Goal: Feedback & Contribution: Submit feedback/report problem

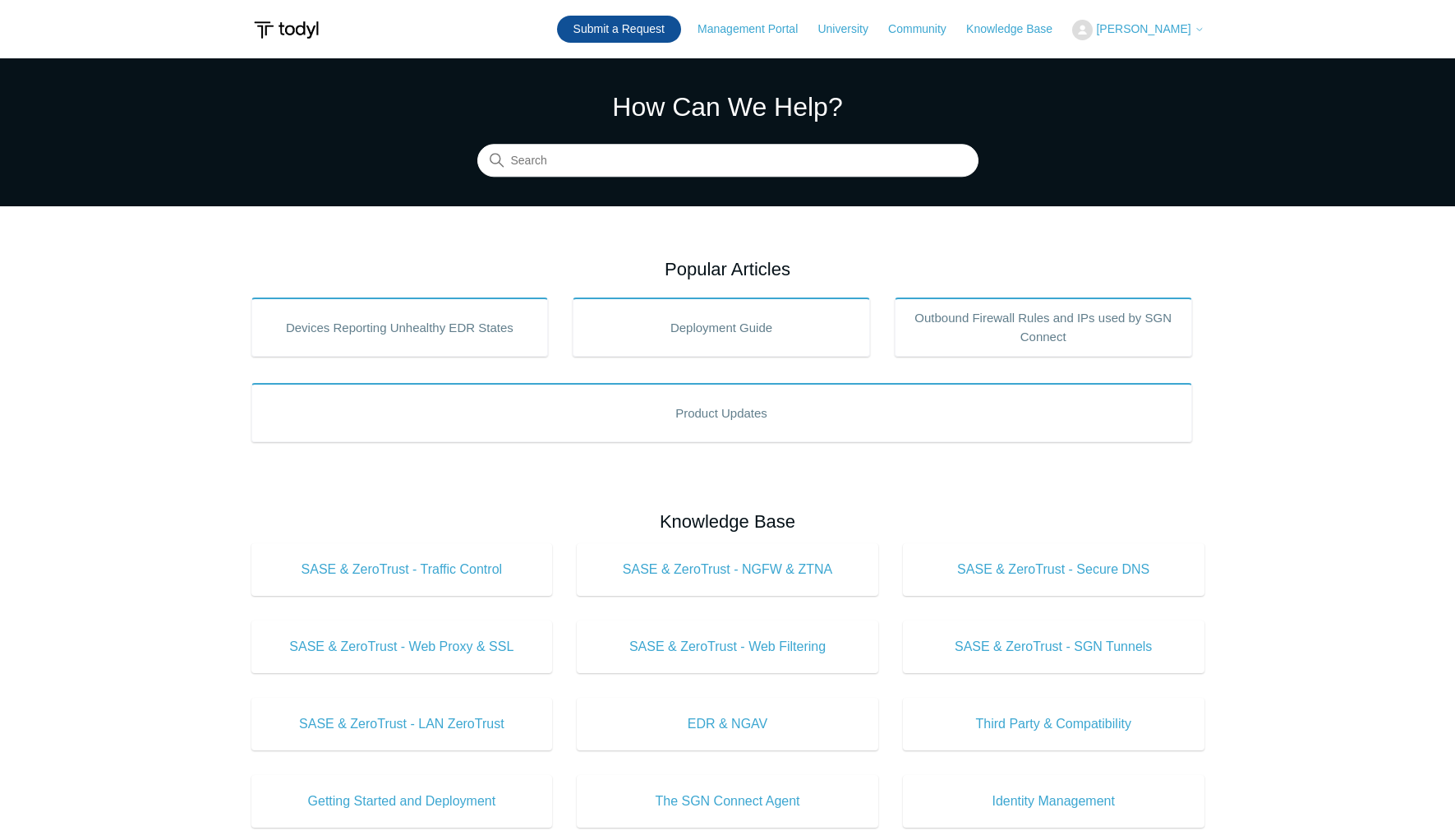
click at [619, 29] on link "Submit a Request" at bounding box center [619, 29] width 124 height 27
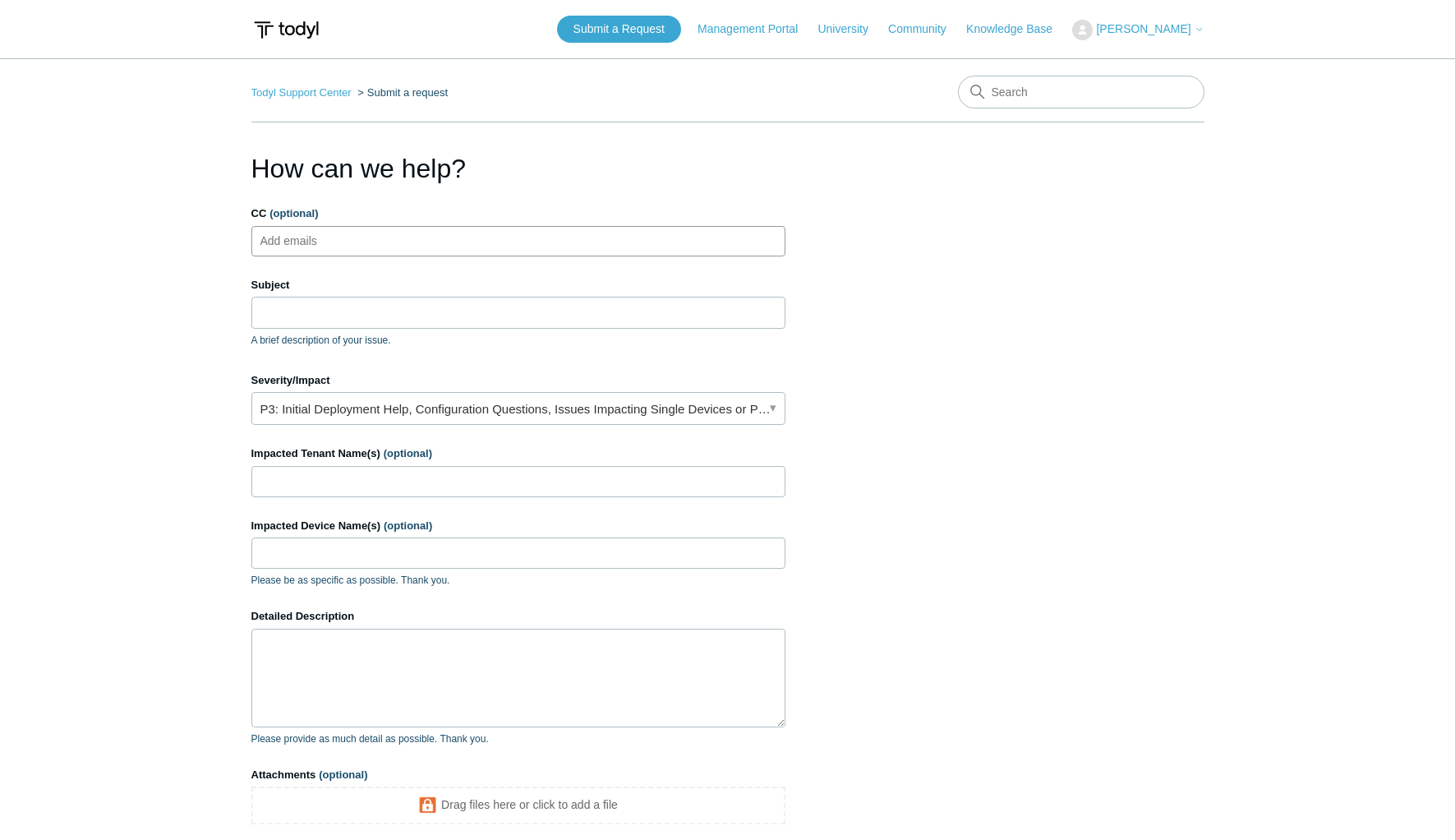
click at [386, 236] on ul "Add emails" at bounding box center [518, 241] width 534 height 31
click at [1319, 106] on main "Todyl Support Center Submit a request How can we help? CC (optional) Add emails…" at bounding box center [728, 481] width 1455 height 847
click at [559, 231] on ul "Add emails" at bounding box center [518, 241] width 534 height 31
click at [851, 300] on section "How can we help? CC (optional) Add emails Subject A brief description of your i…" at bounding box center [728, 527] width 953 height 757
click at [600, 306] on input "Subject" at bounding box center [518, 312] width 534 height 31
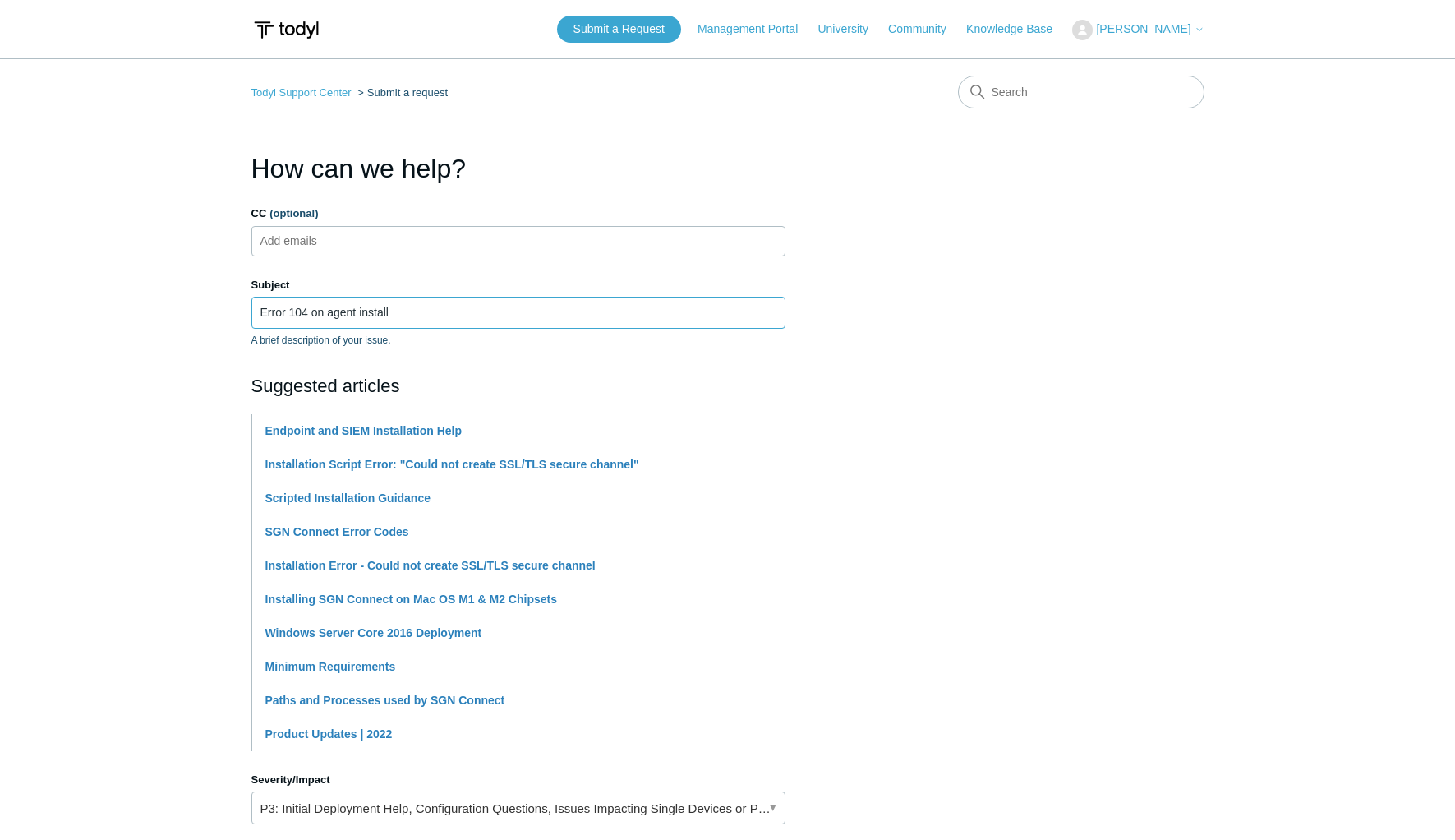
type input "Error 104 on agent install"
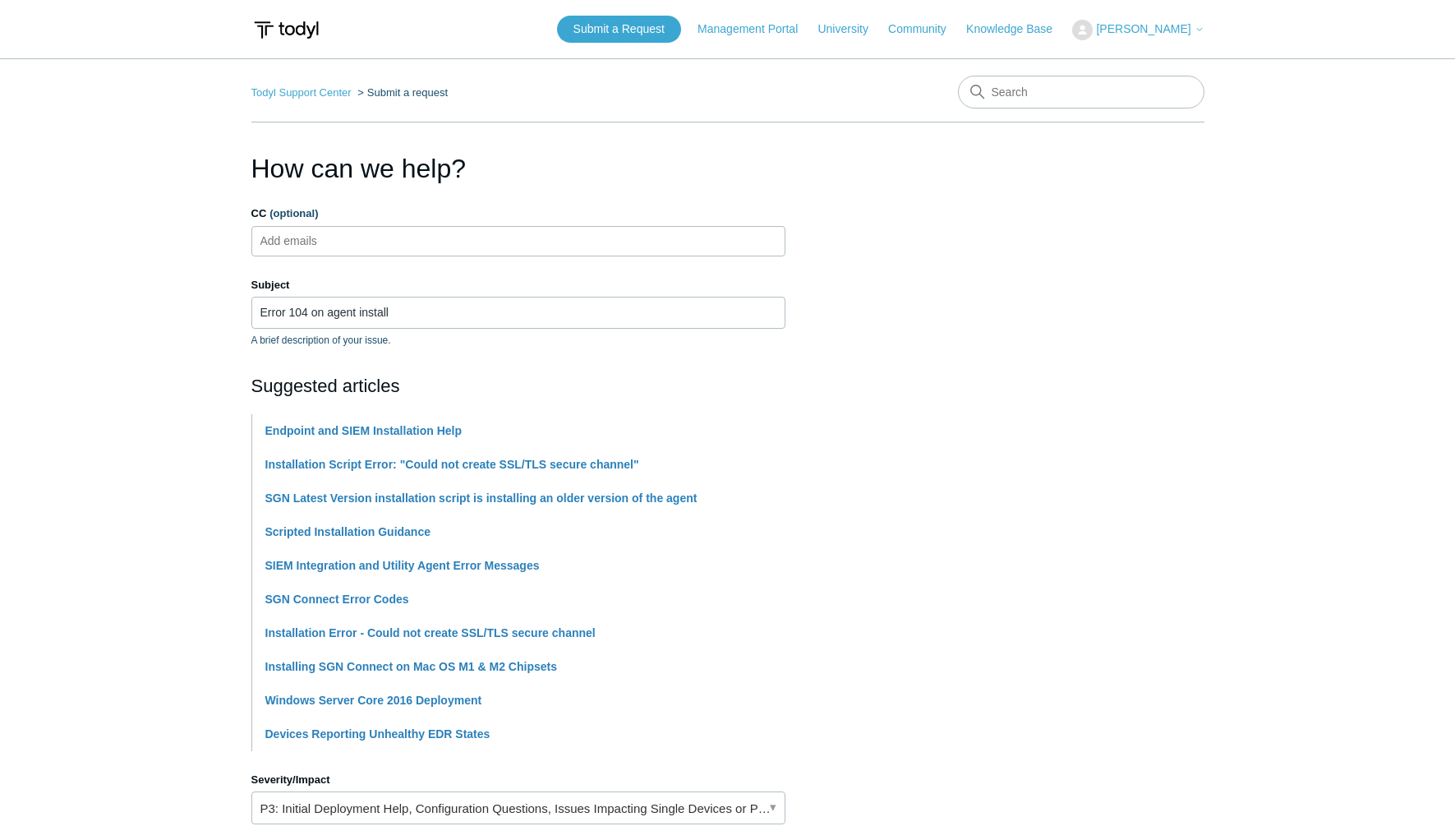
click at [899, 345] on section "How can we help? CC (optional) Add emails Subject Error 104 on agent install A …" at bounding box center [728, 726] width 953 height 1156
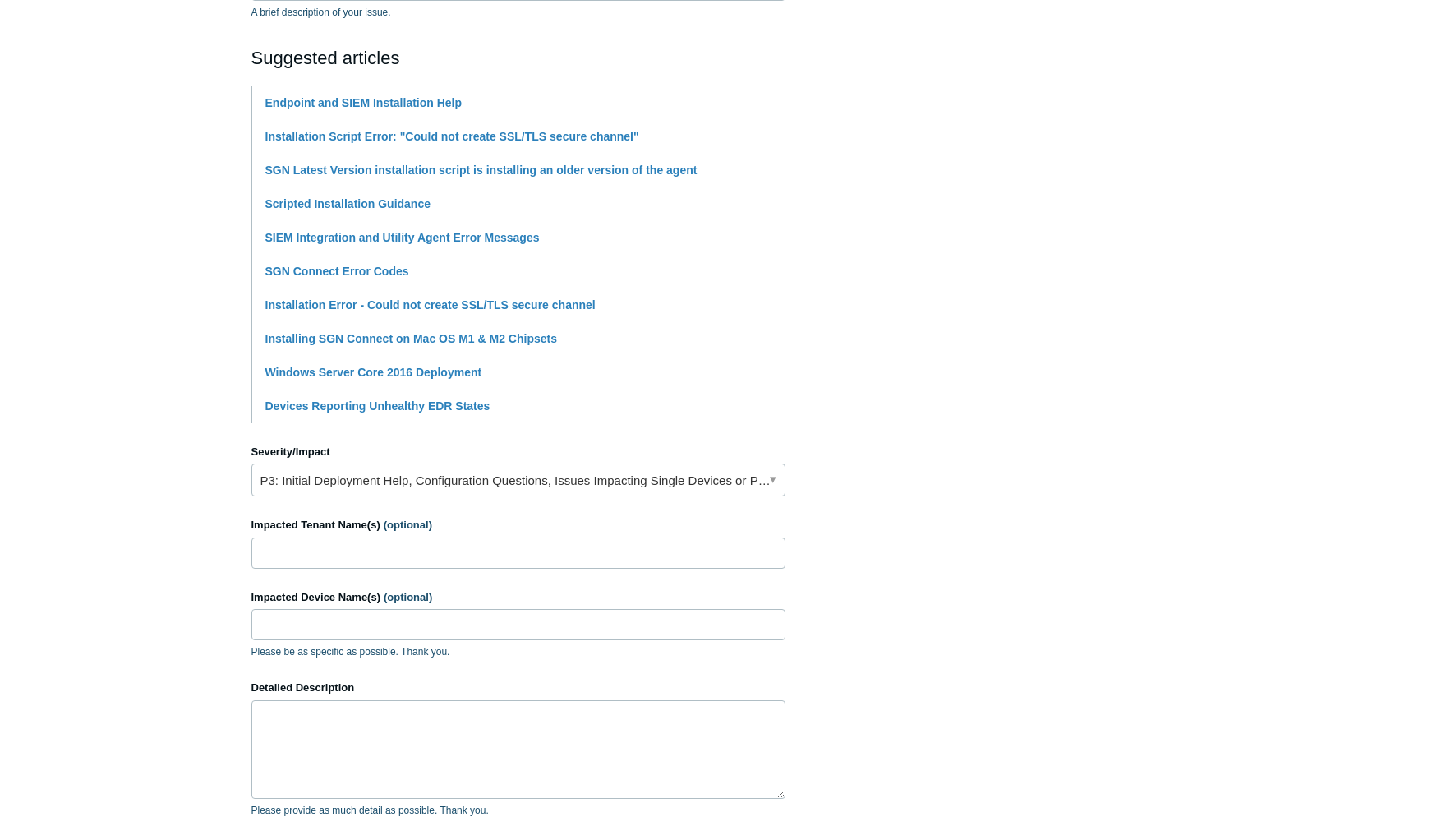
scroll to position [329, 0]
click at [335, 470] on link "P3: Initial Deployment Help, Configuration Questions, Issues Impacting Single D…" at bounding box center [518, 479] width 534 height 33
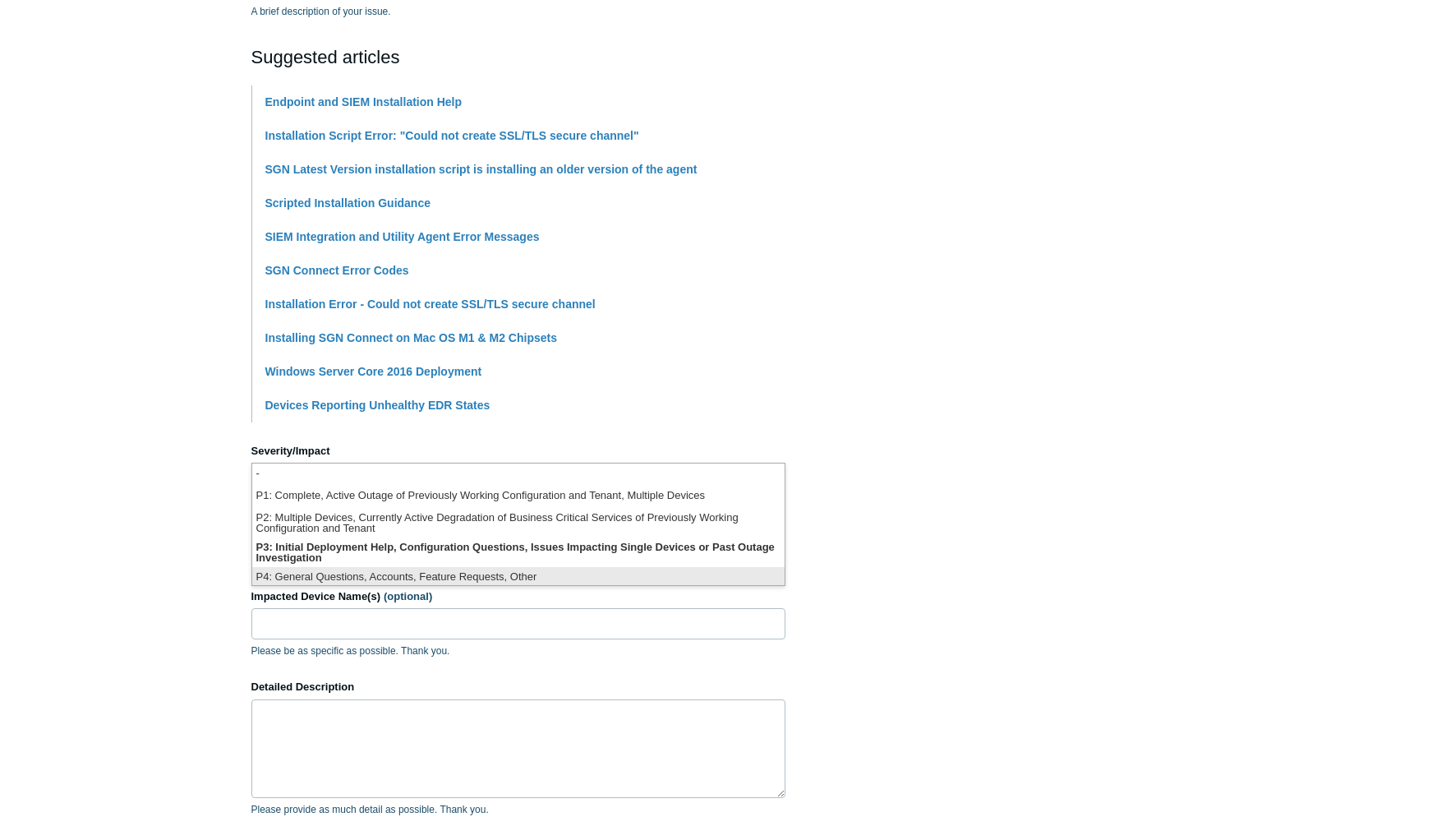
scroll to position [4, 0]
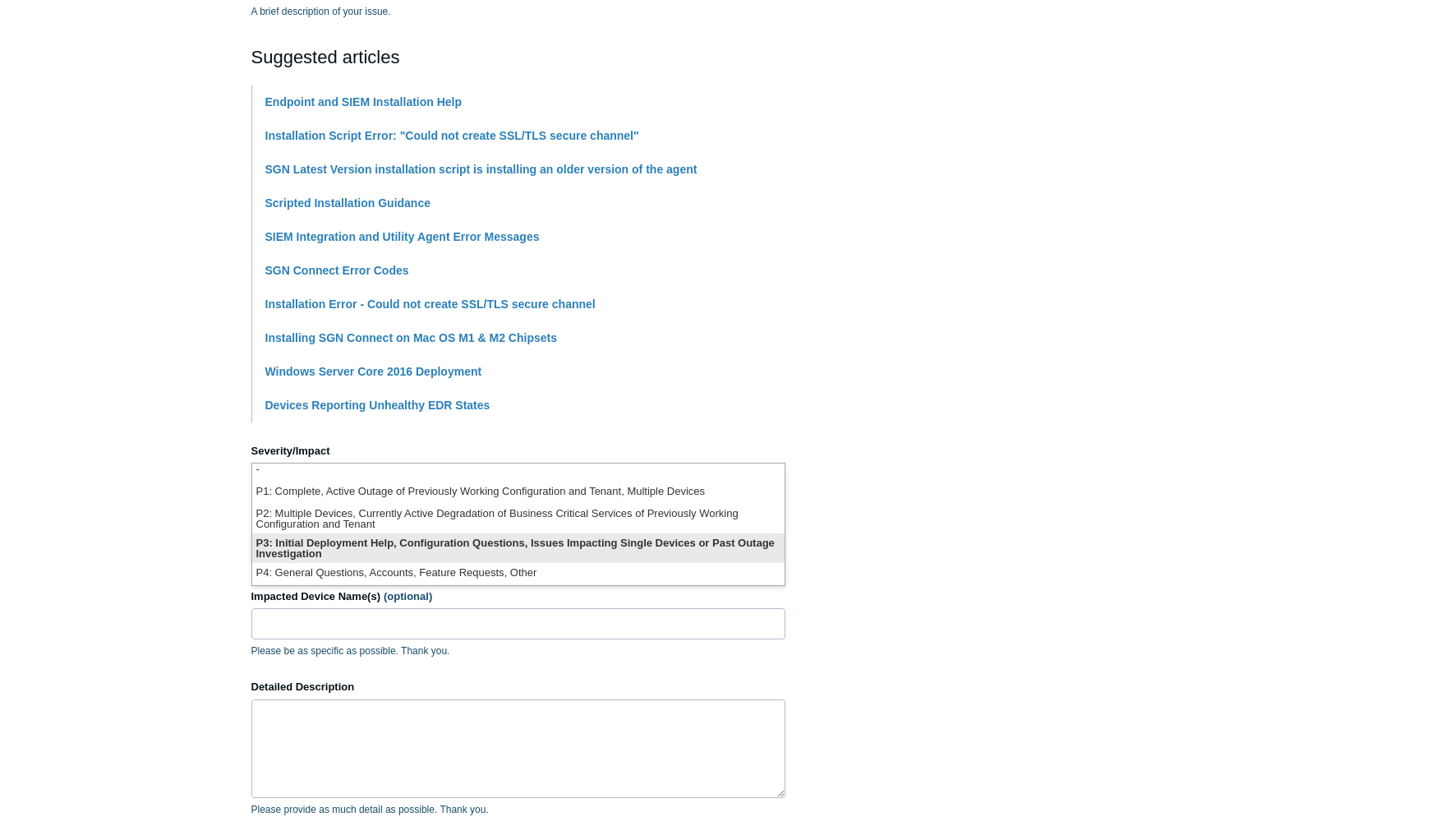
click at [322, 551] on li "P3: Initial Deployment Help, Configuration Questions, Issues Impacting Single D…" at bounding box center [518, 548] width 532 height 30
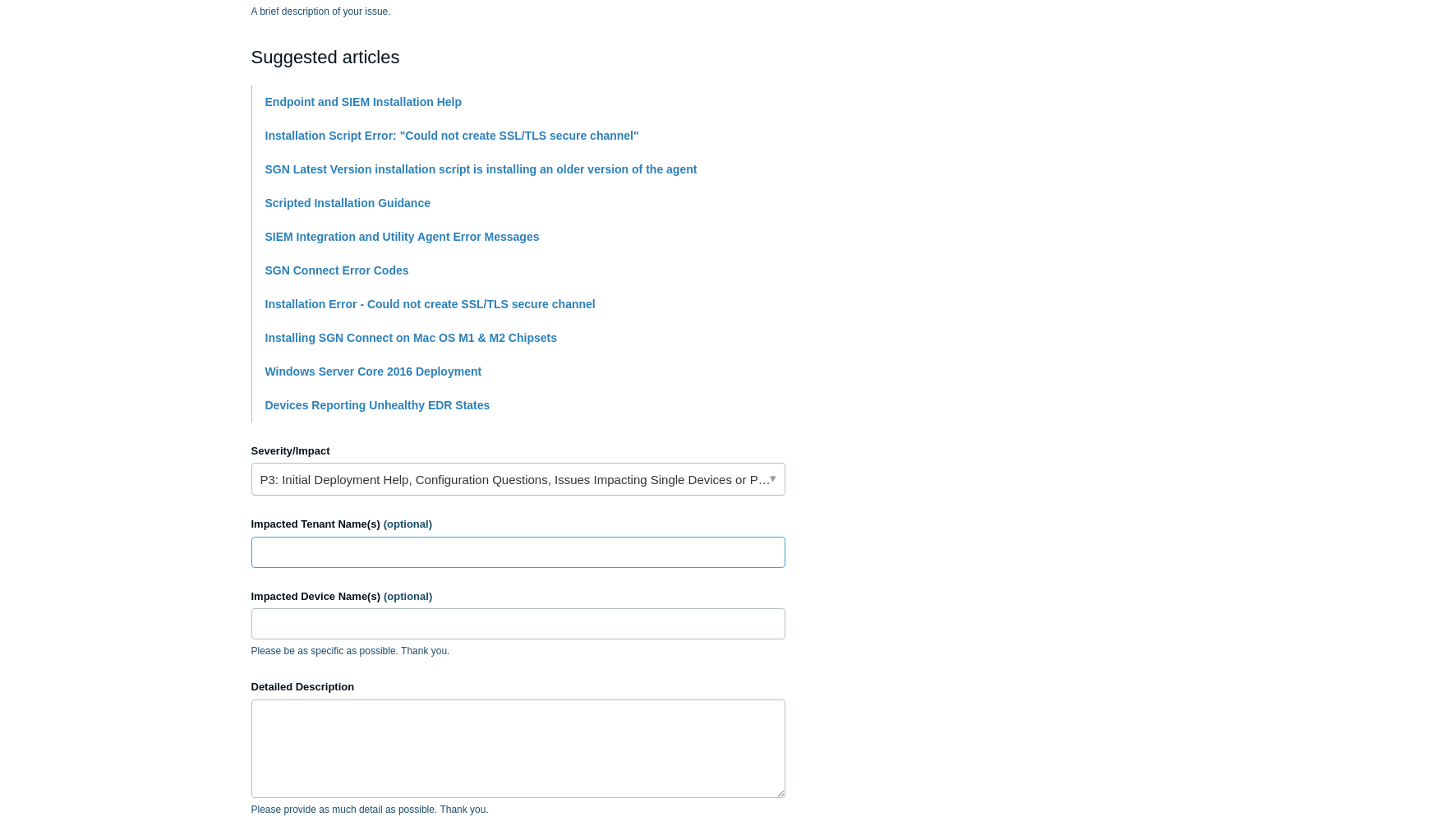
click at [318, 553] on input "Impacted Tenant Name(s) (optional)" at bounding box center [518, 552] width 534 height 31
click at [337, 481] on link "P3: Initial Deployment Help, Configuration Questions, Issues Impacting Single D…" at bounding box center [518, 479] width 534 height 33
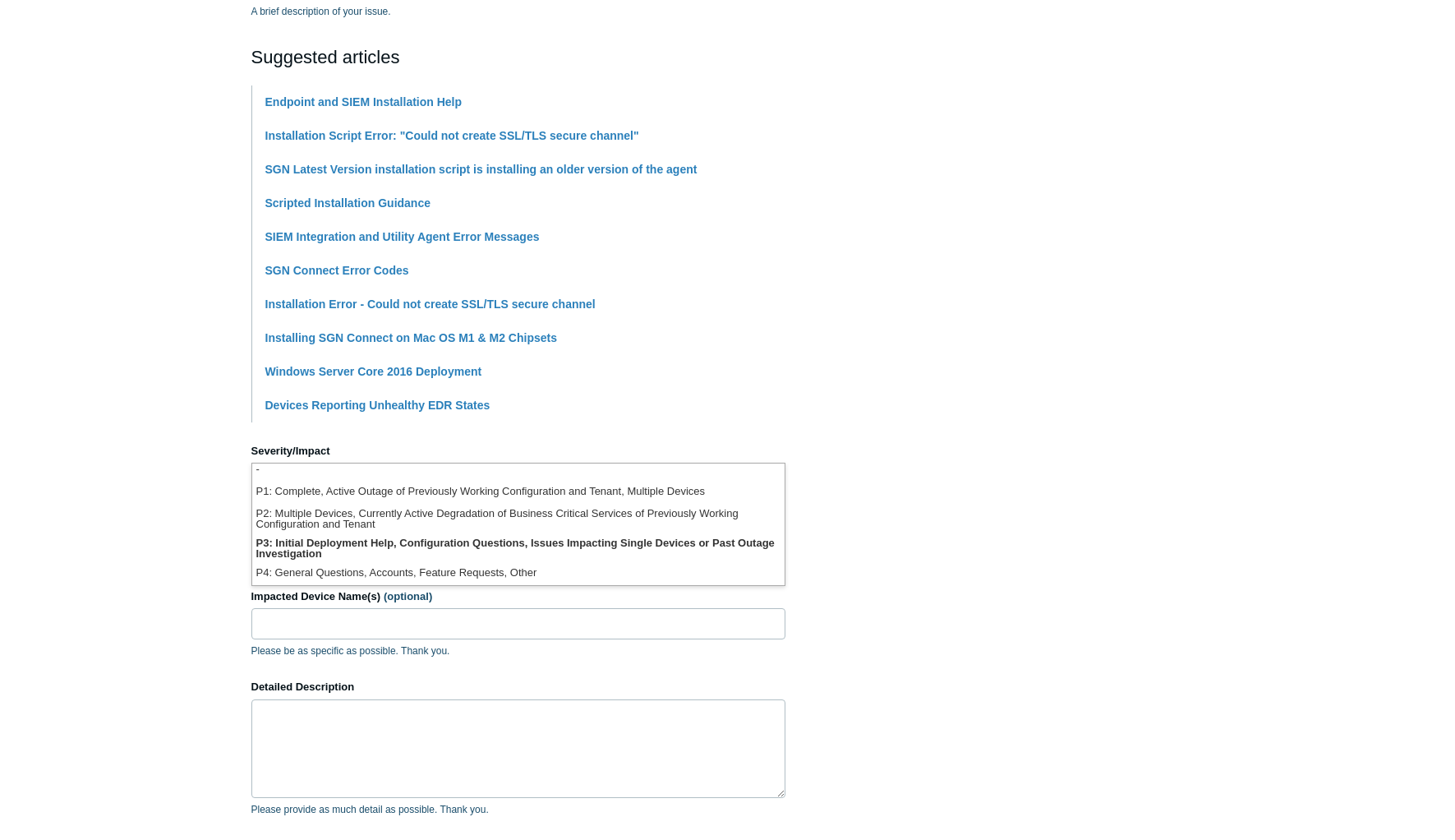
scroll to position [0, 0]
click at [218, 464] on main "Todyl Support Center Submit a request How can we help? CC (optional) Add emails…" at bounding box center [728, 352] width 1455 height 1246
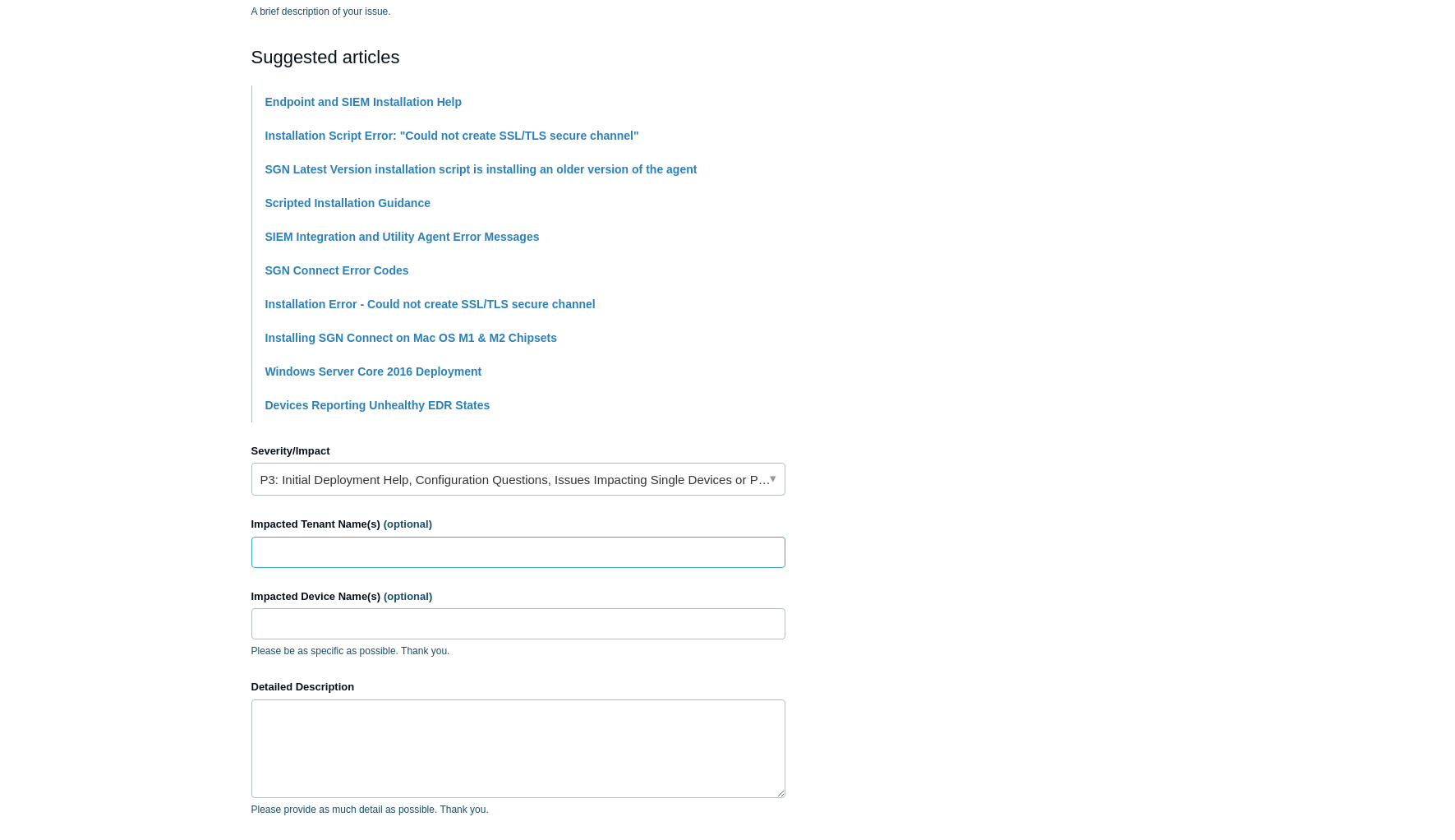
click at [304, 555] on input "Impacted Tenant Name(s) (optional)" at bounding box center [518, 552] width 534 height 31
type input "Amadeus"
click at [276, 630] on input "Impacted Device Name(s) (optional)" at bounding box center [518, 624] width 534 height 31
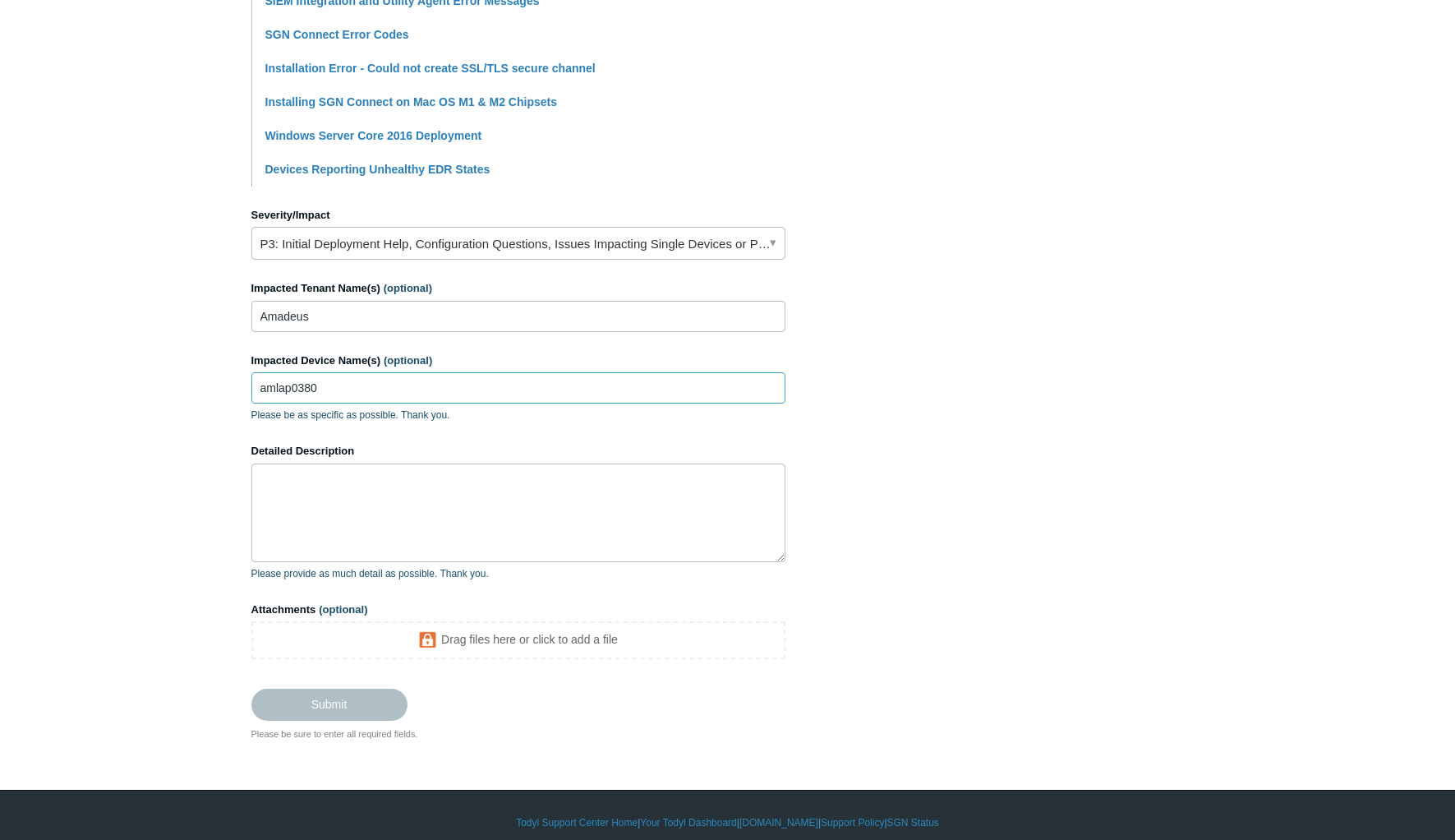
scroll to position [579, 0]
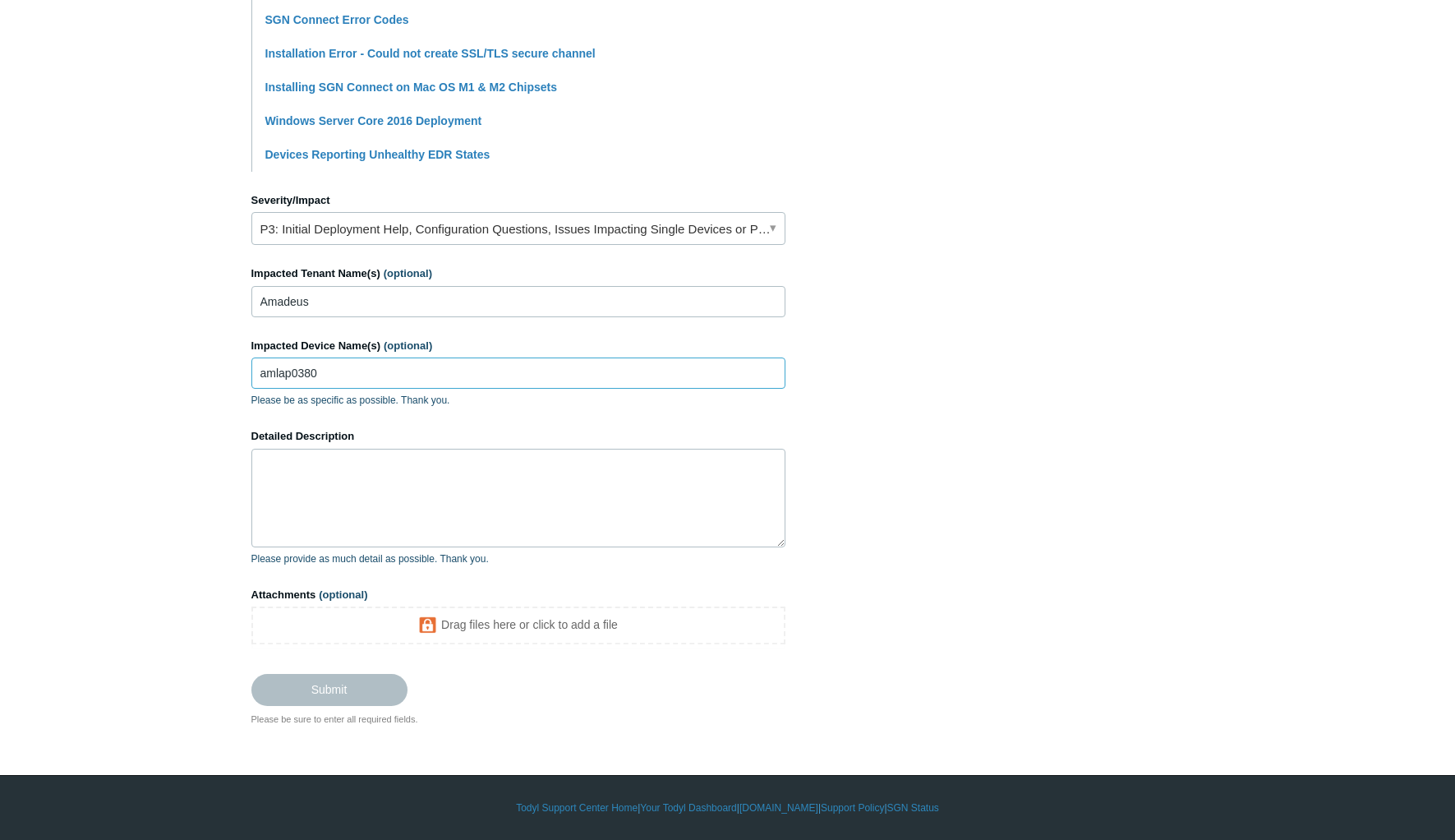
type input "amlap0380"
click at [447, 467] on textarea "Detailed Description" at bounding box center [518, 497] width 534 height 99
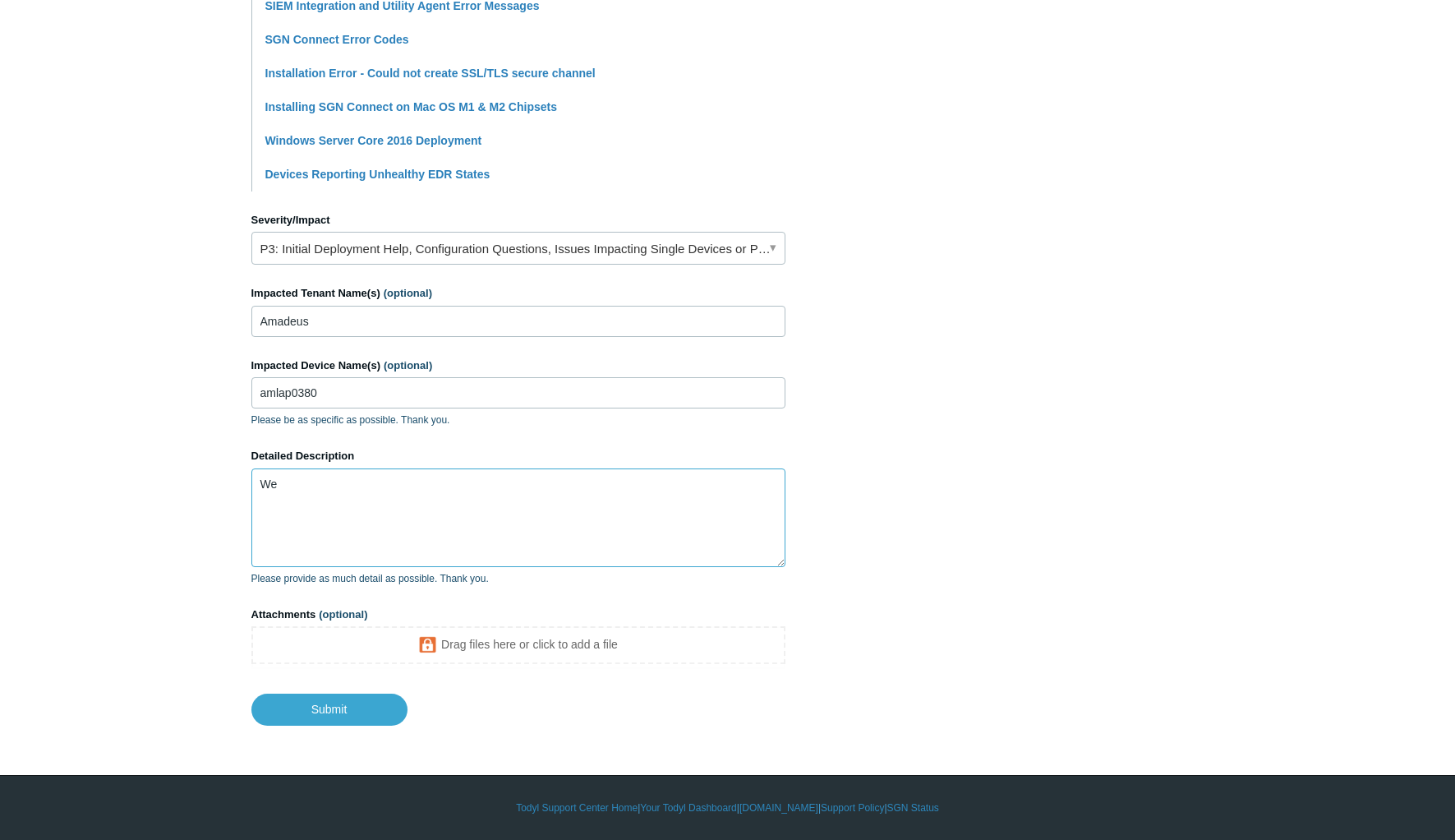
type textarea "W"
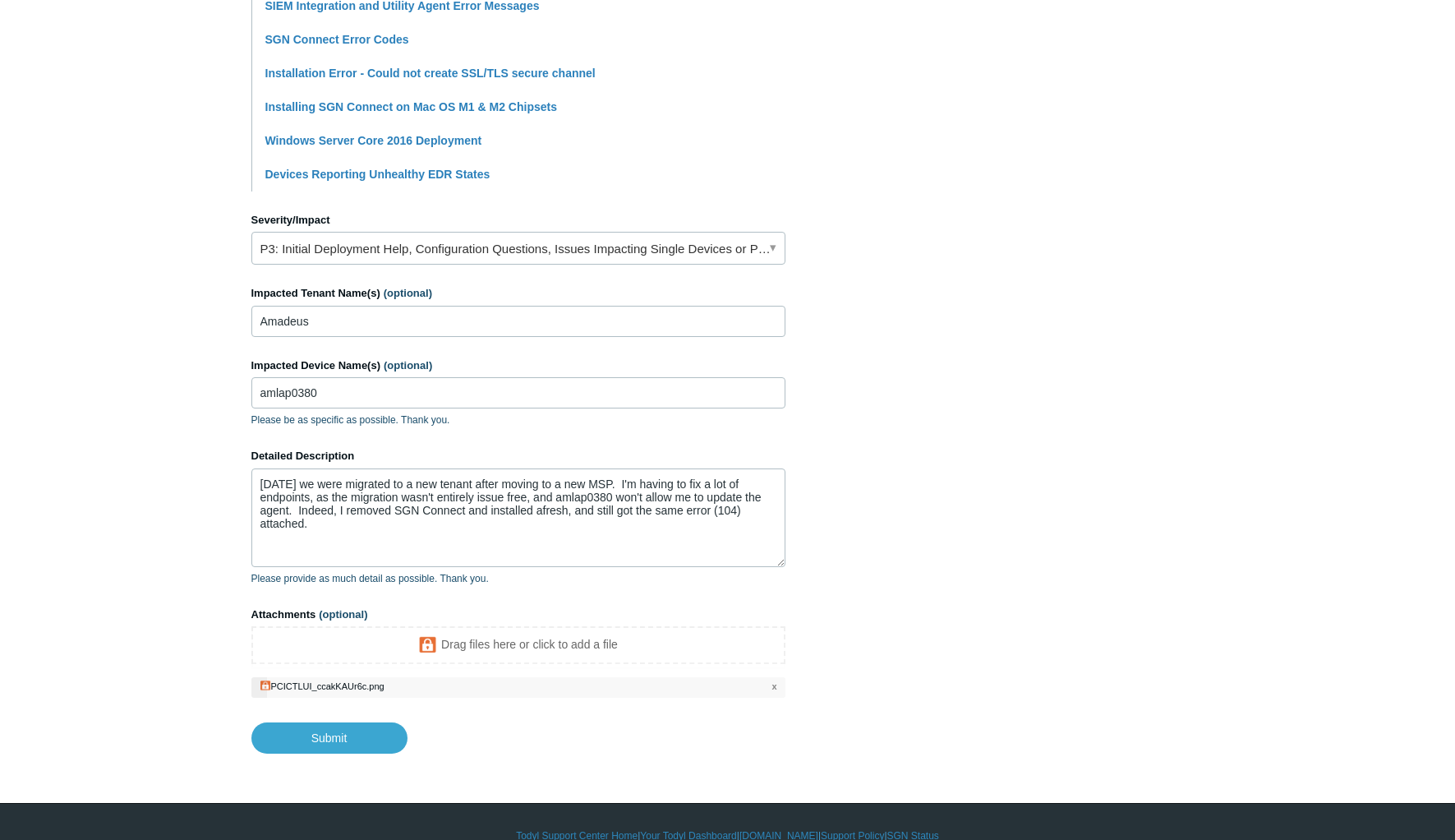
scroll to position [587, 0]
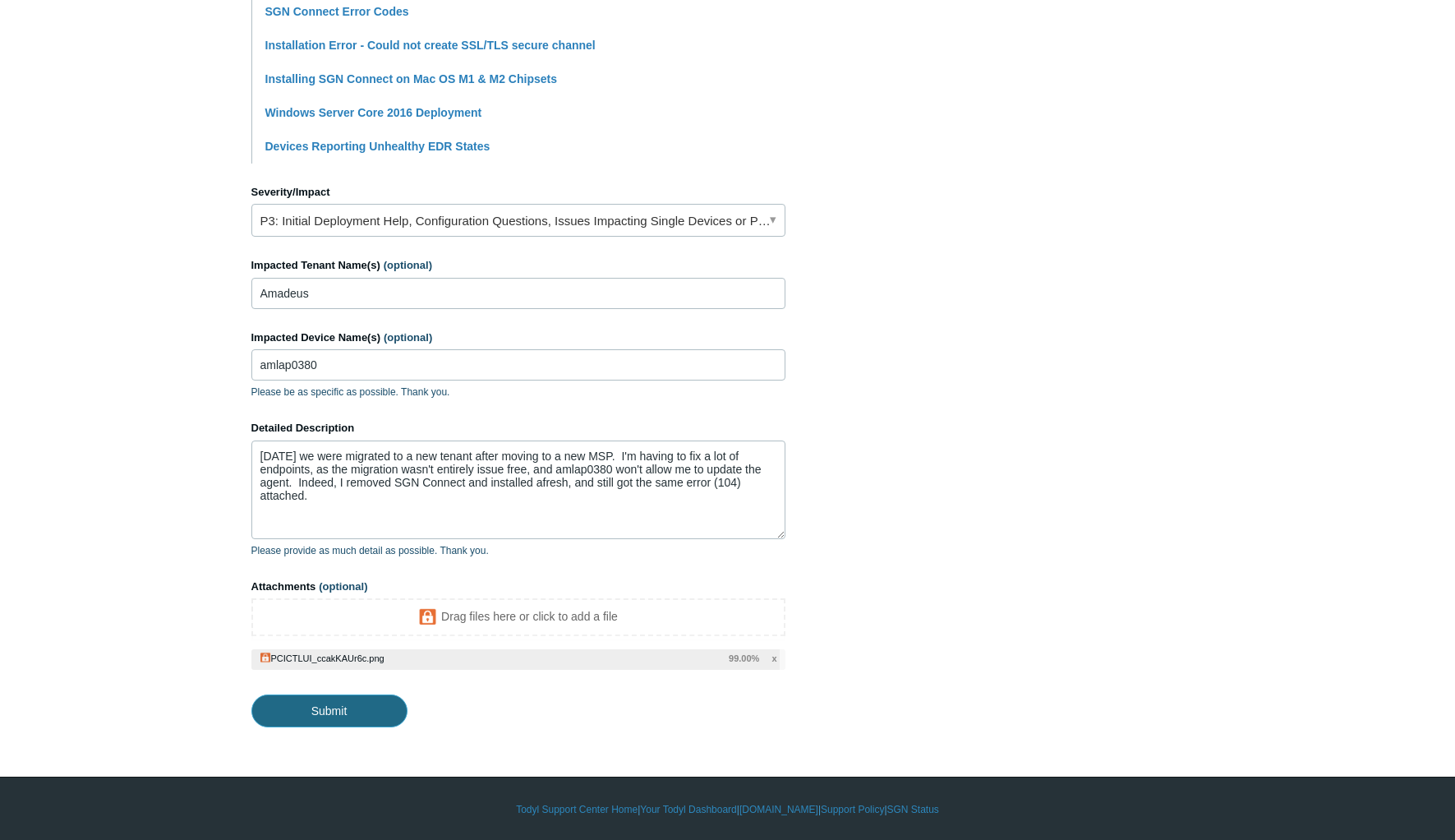
click at [361, 718] on input "Submit" at bounding box center [329, 711] width 156 height 33
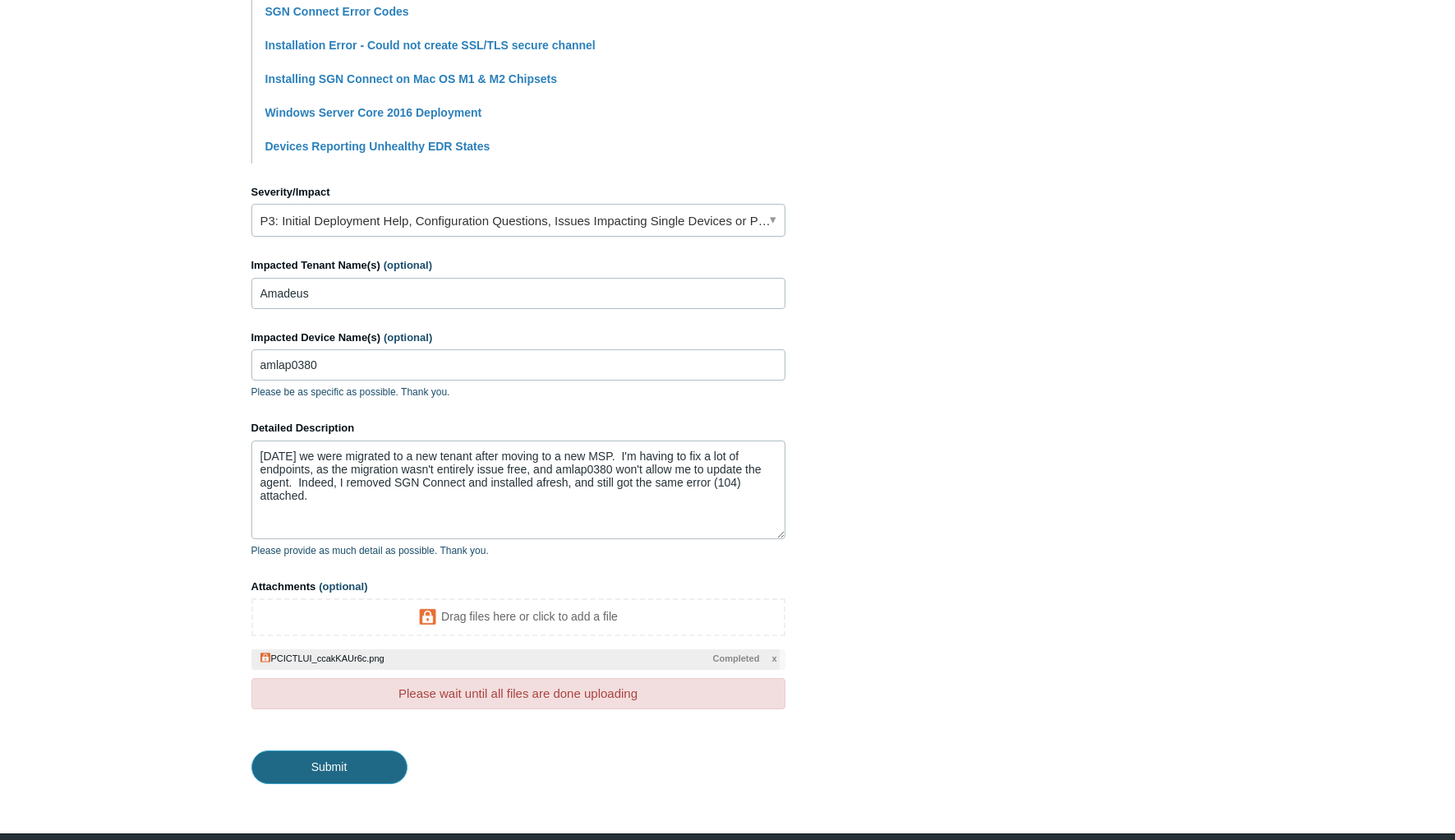
click at [356, 760] on input "Submit" at bounding box center [329, 767] width 156 height 33
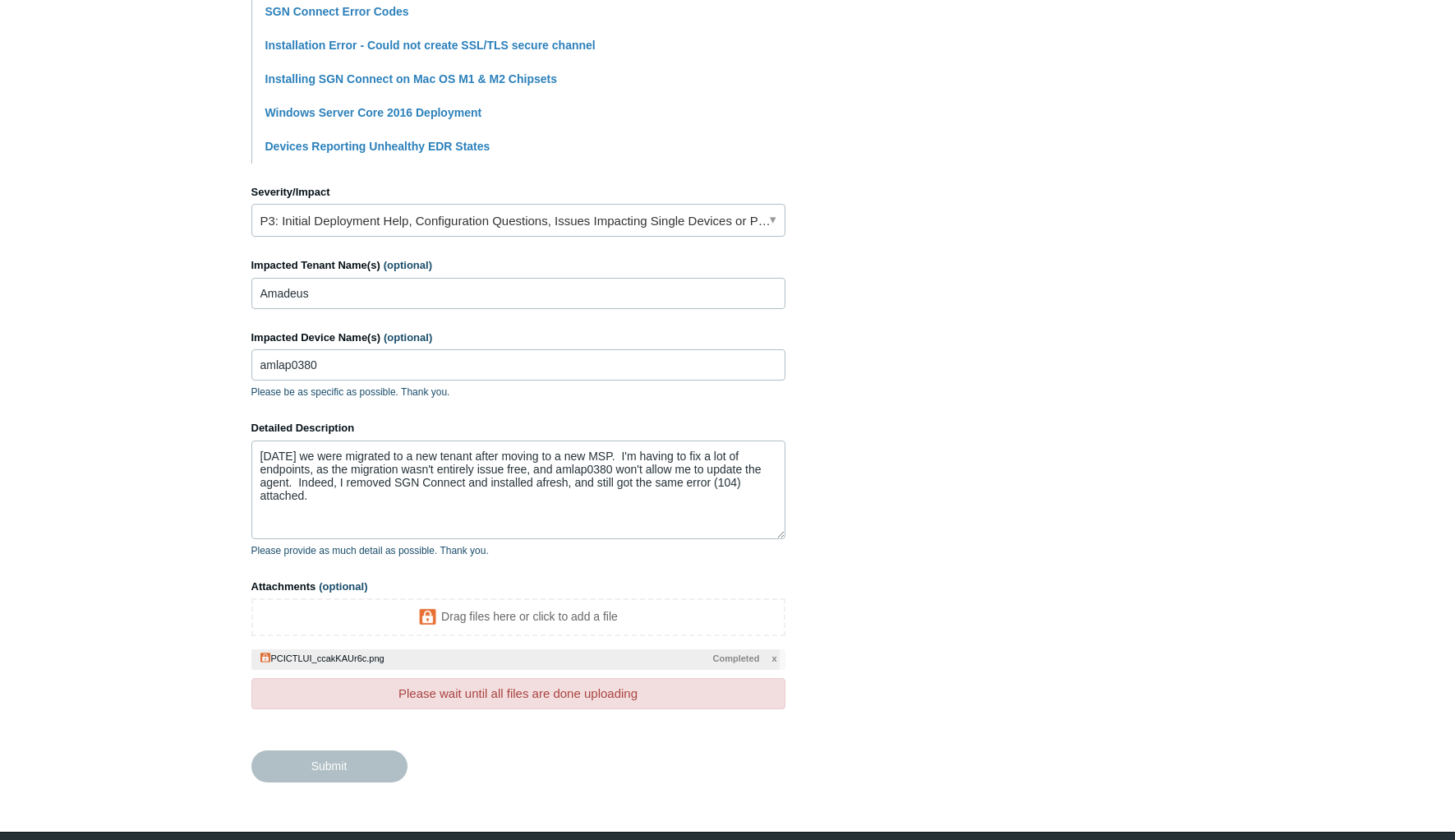
type textarea "[DATE] we were migrated to a new tenant after moving to a new MSP. I'm having t…"
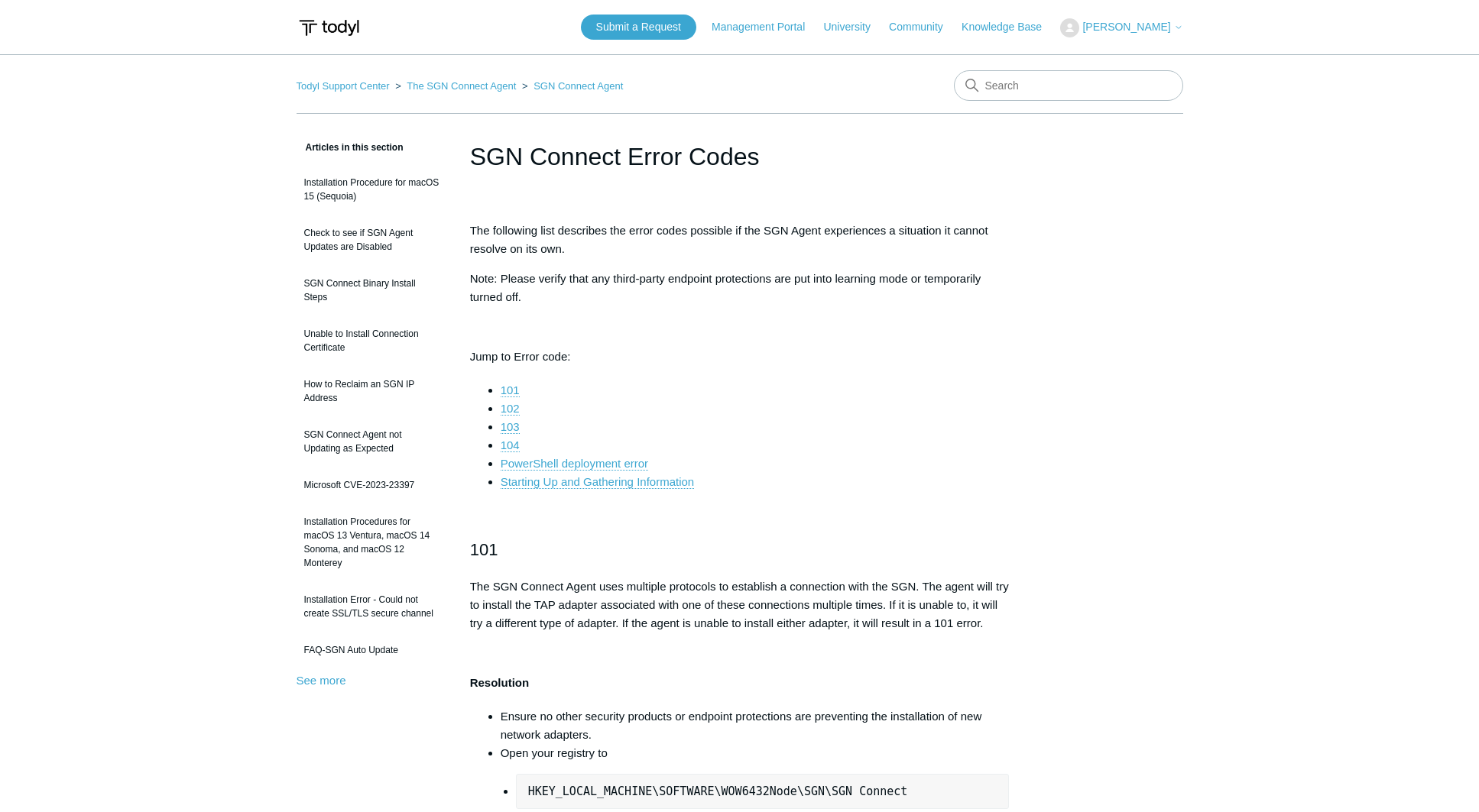
scroll to position [2541, 0]
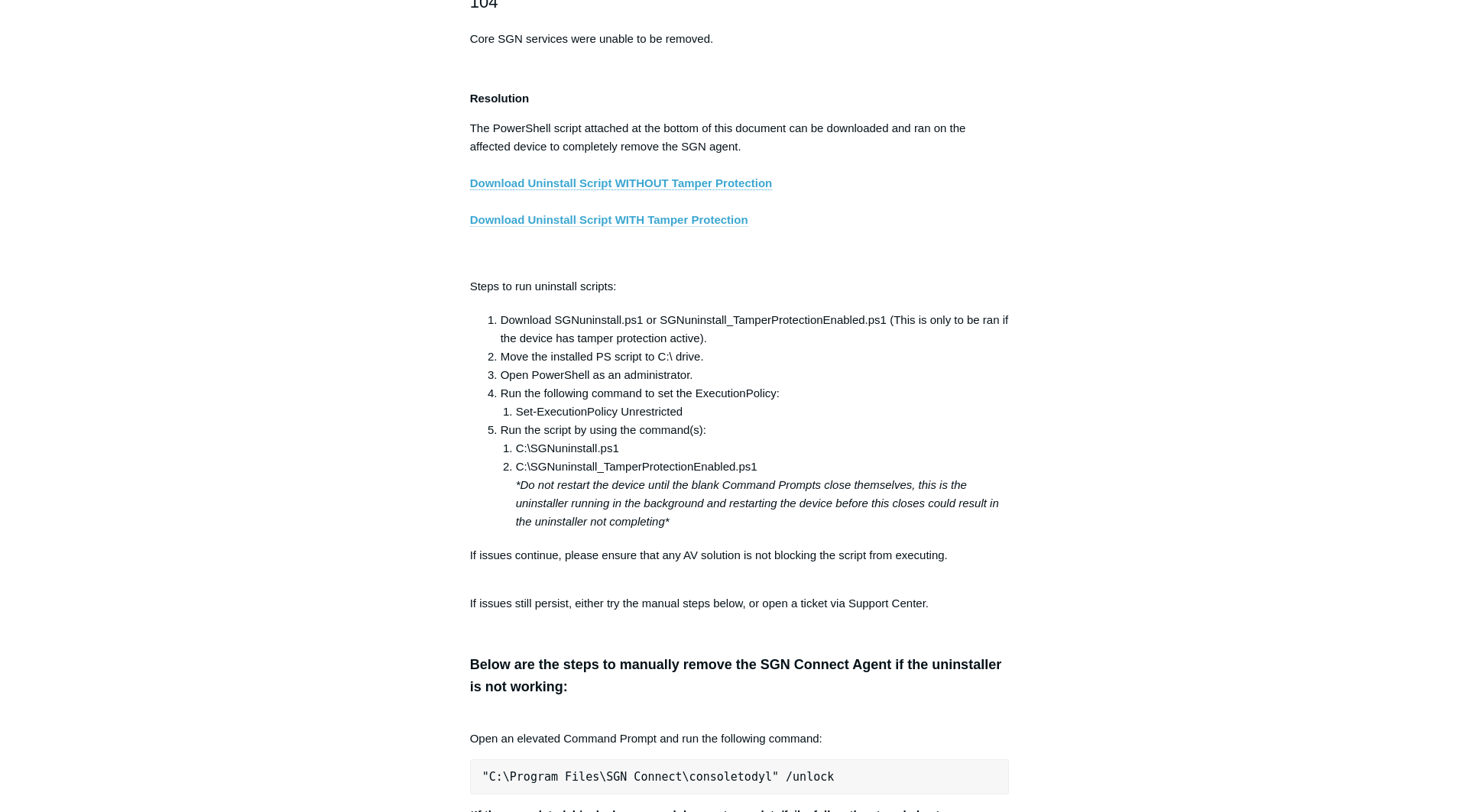
click at [552, 227] on link "Download Uninstall Script WITH Tamper Protection" at bounding box center [608, 220] width 278 height 14
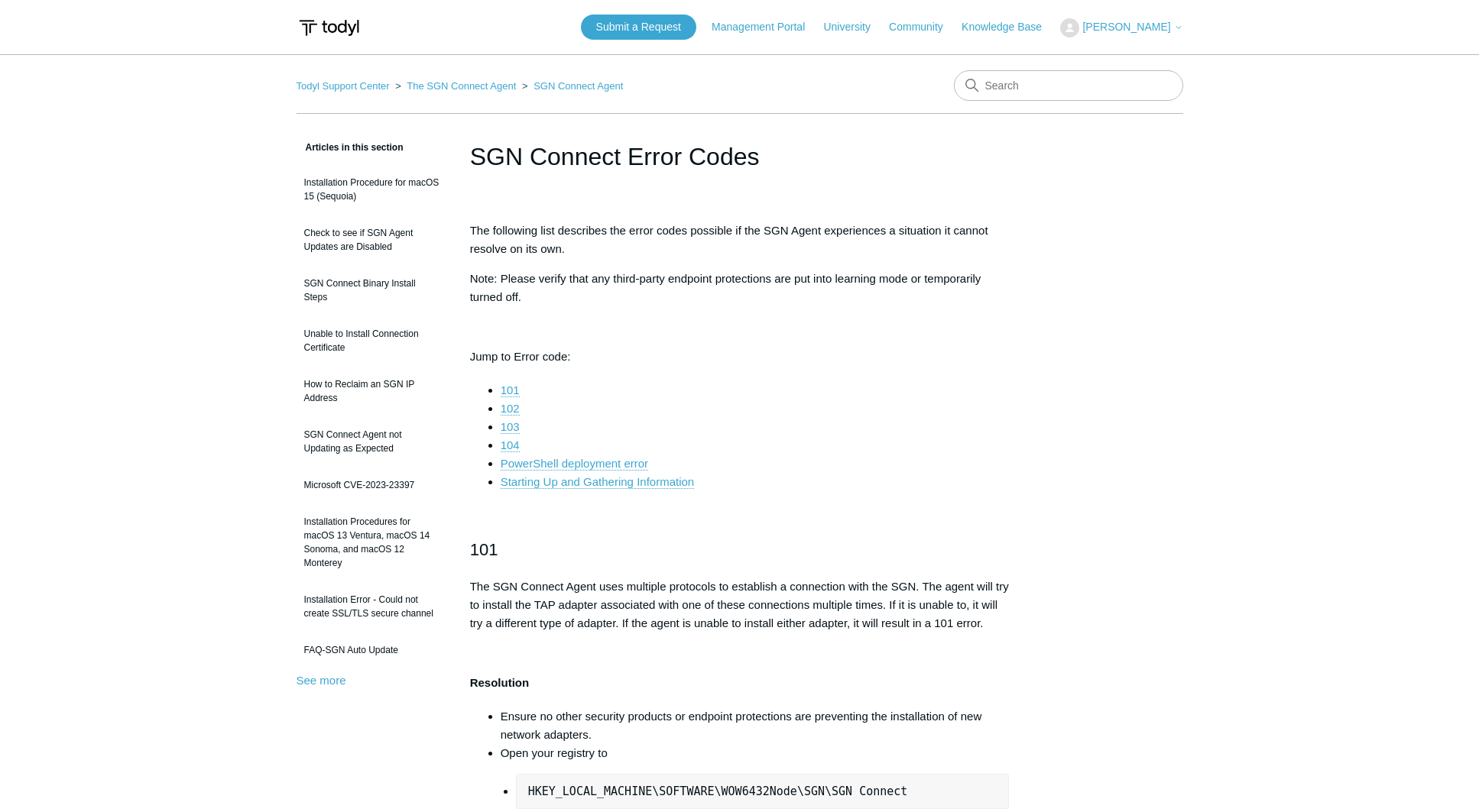
scroll to position [2541, 0]
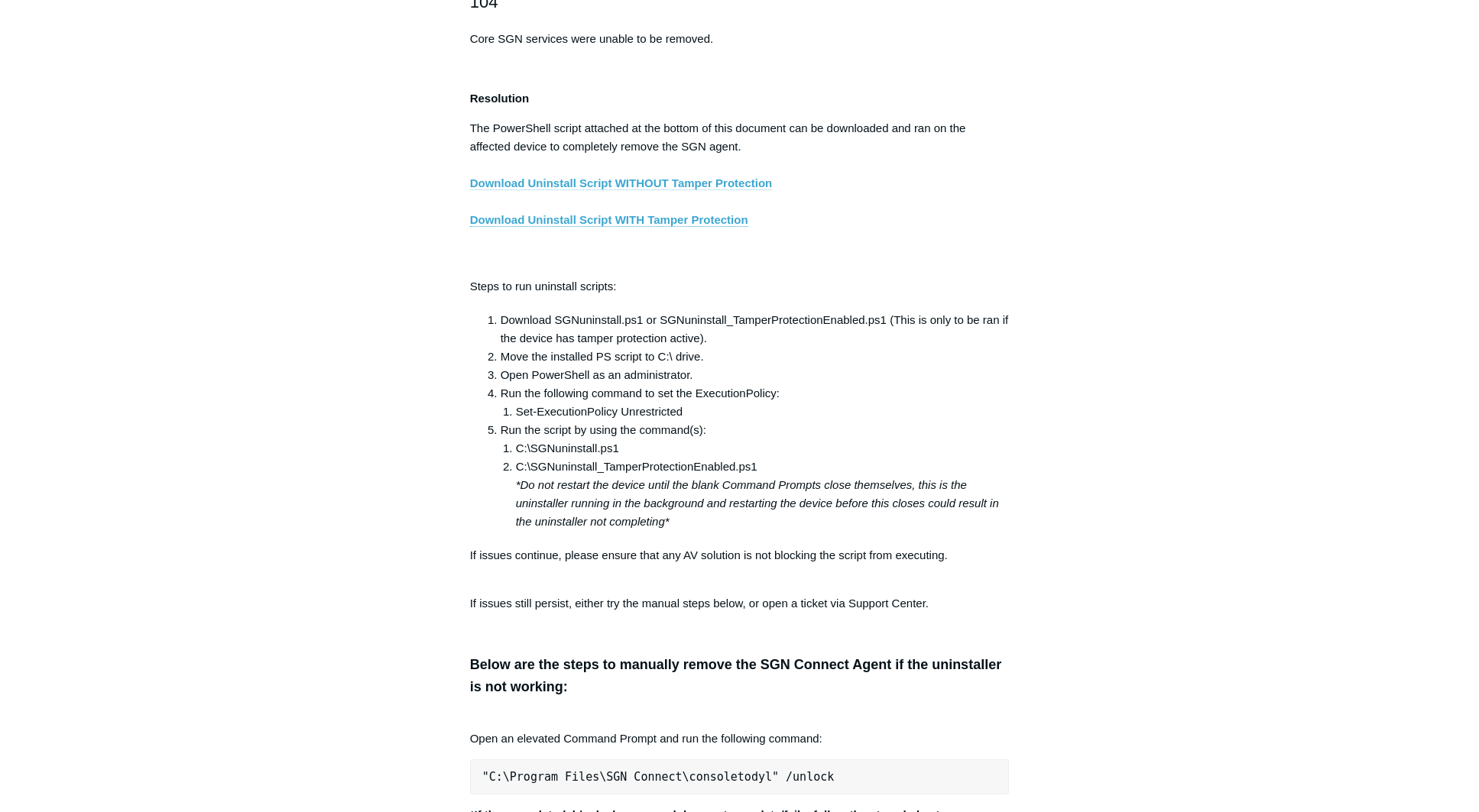
click at [619, 191] on link "Download Uninstall Script WITHOUT Tamper Protection" at bounding box center [621, 183] width 303 height 14
drag, startPoint x: 516, startPoint y: 419, endPoint x: 686, endPoint y: 423, distance: 170.0
click at [686, 421] on li "Set-ExecutionPolicy Unrestricted" at bounding box center [763, 411] width 494 height 19
copy li "Set-ExecutionPolicy Unrestricted"
